Goal: Find specific page/section: Find specific page/section

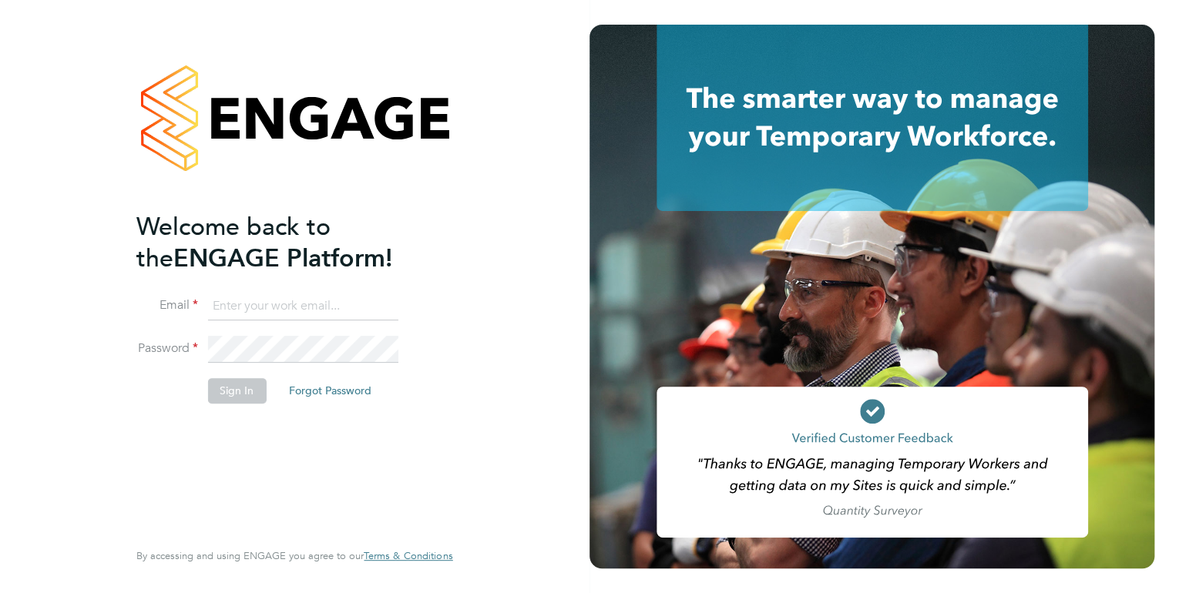
type input "kirsty.hanmore@ncclondon.ac.uk"
click at [245, 390] on button "Sign In" at bounding box center [236, 390] width 59 height 25
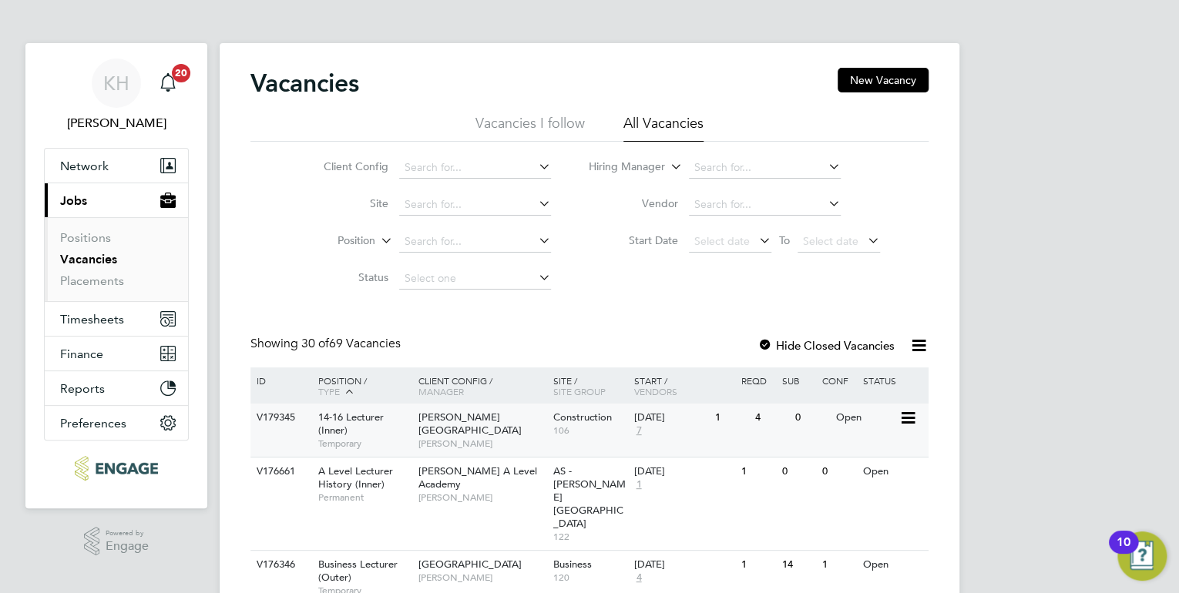
click at [487, 415] on span "[PERSON_NAME][GEOGRAPHIC_DATA]" at bounding box center [470, 424] width 103 height 26
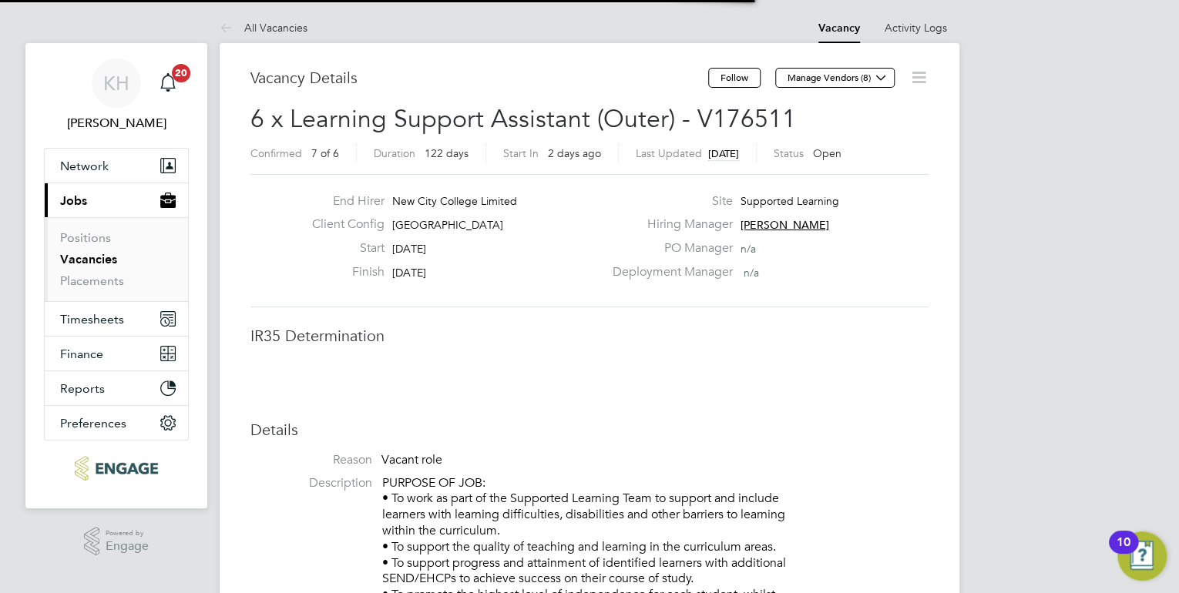
scroll to position [8, 7]
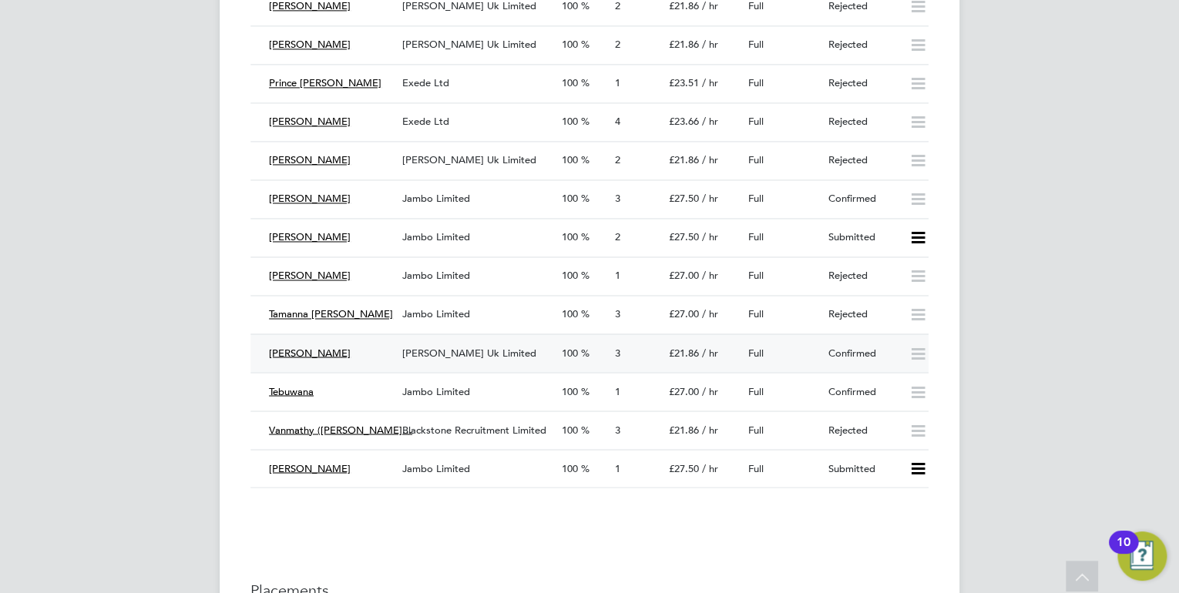
click at [456, 346] on span "[PERSON_NAME] Uk Limited" at bounding box center [469, 352] width 134 height 13
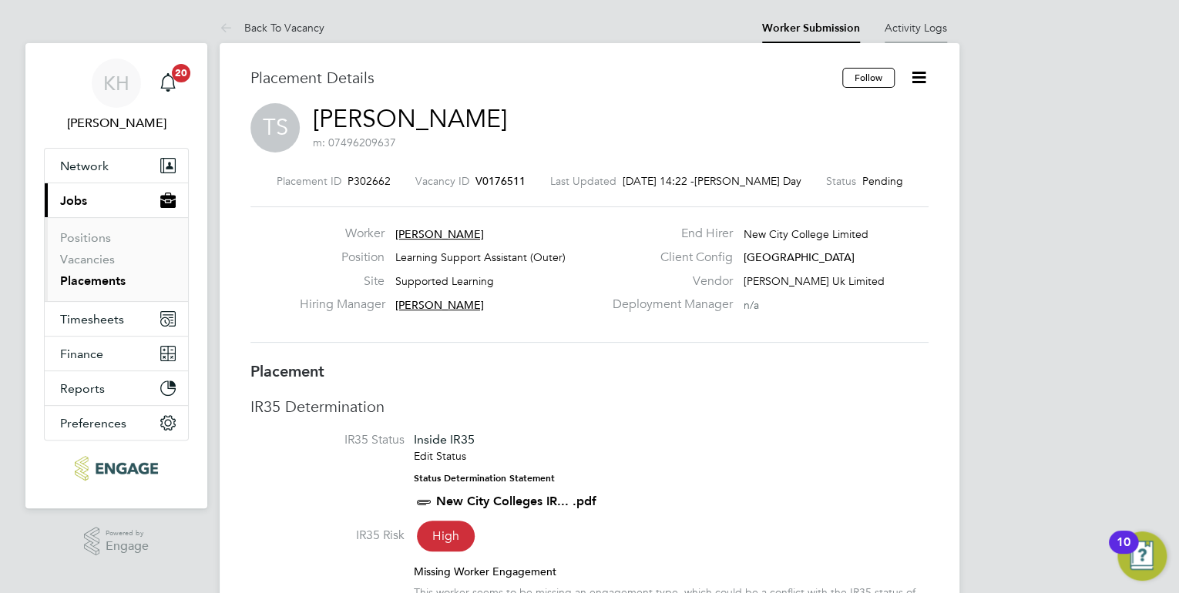
click at [928, 18] on li "Activity Logs" at bounding box center [916, 27] width 62 height 31
